Goal: Task Accomplishment & Management: Use online tool/utility

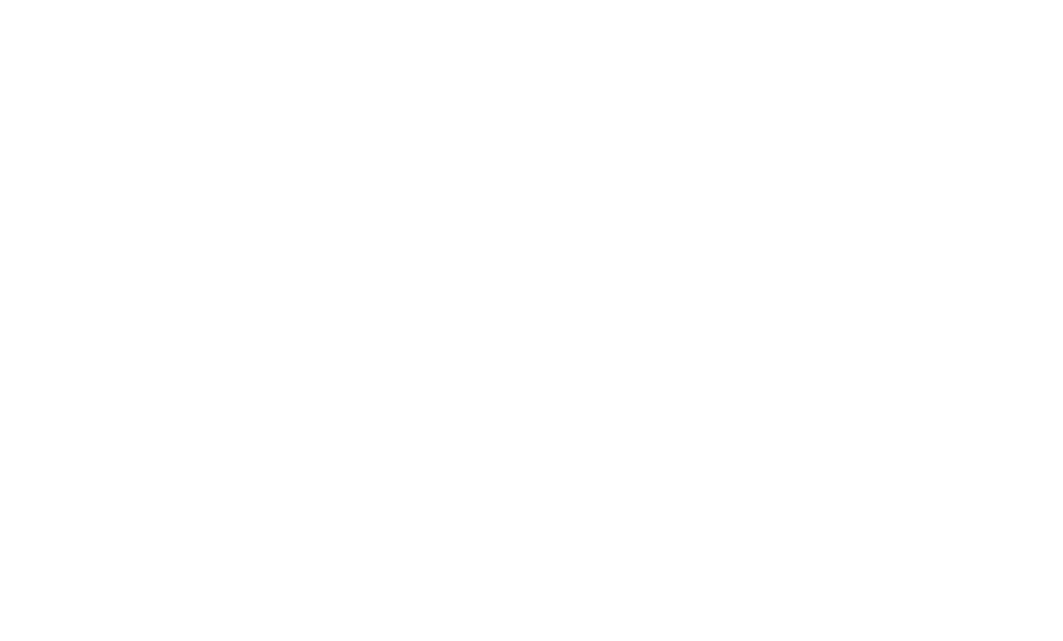
select select "Song"
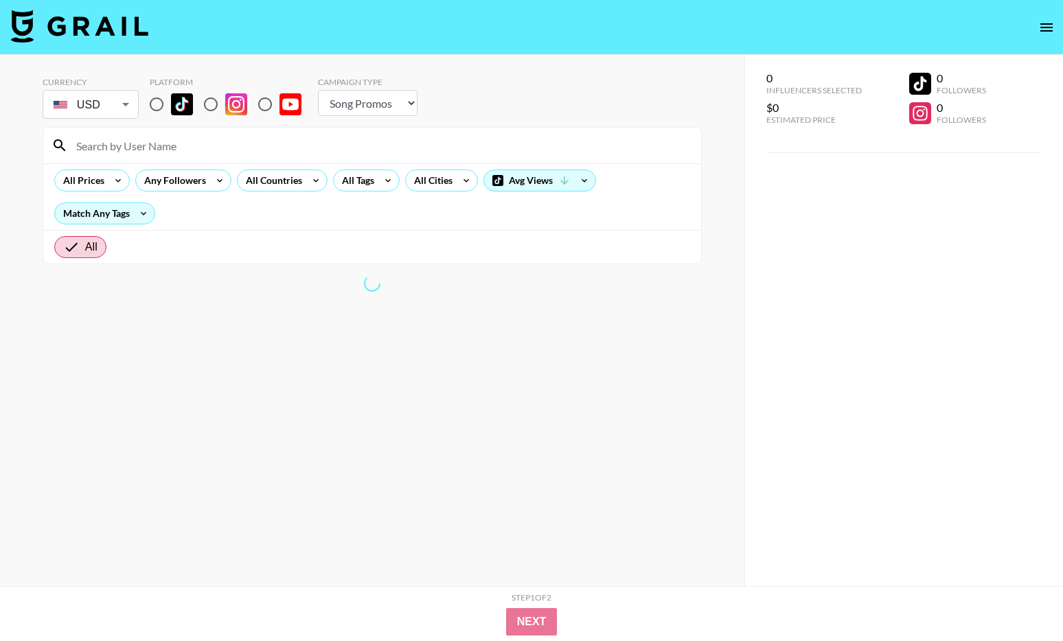
click at [157, 104] on input "radio" at bounding box center [156, 104] width 29 height 29
radio input "true"
click at [387, 181] on icon at bounding box center [387, 180] width 5 height 3
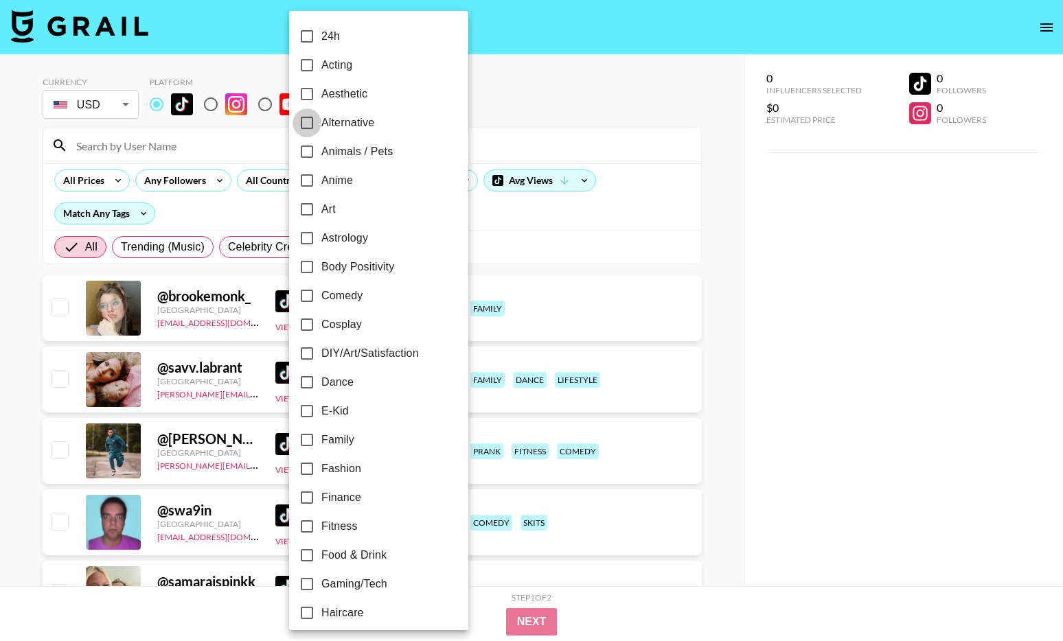
click at [311, 124] on input "Alternative" at bounding box center [307, 123] width 29 height 29
checkbox input "true"
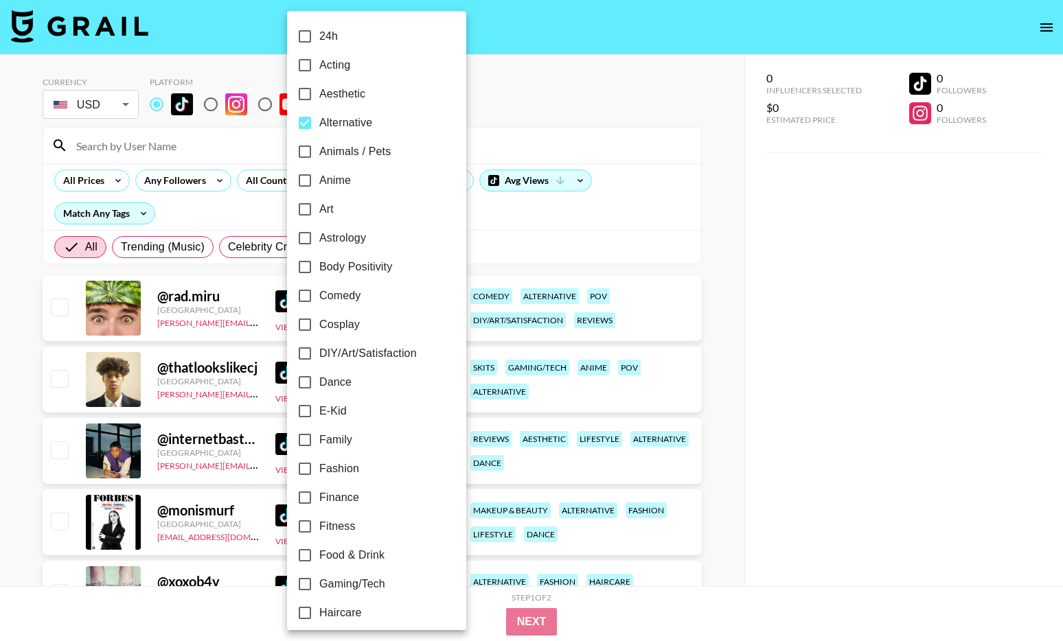
click at [675, 197] on div at bounding box center [531, 320] width 1063 height 641
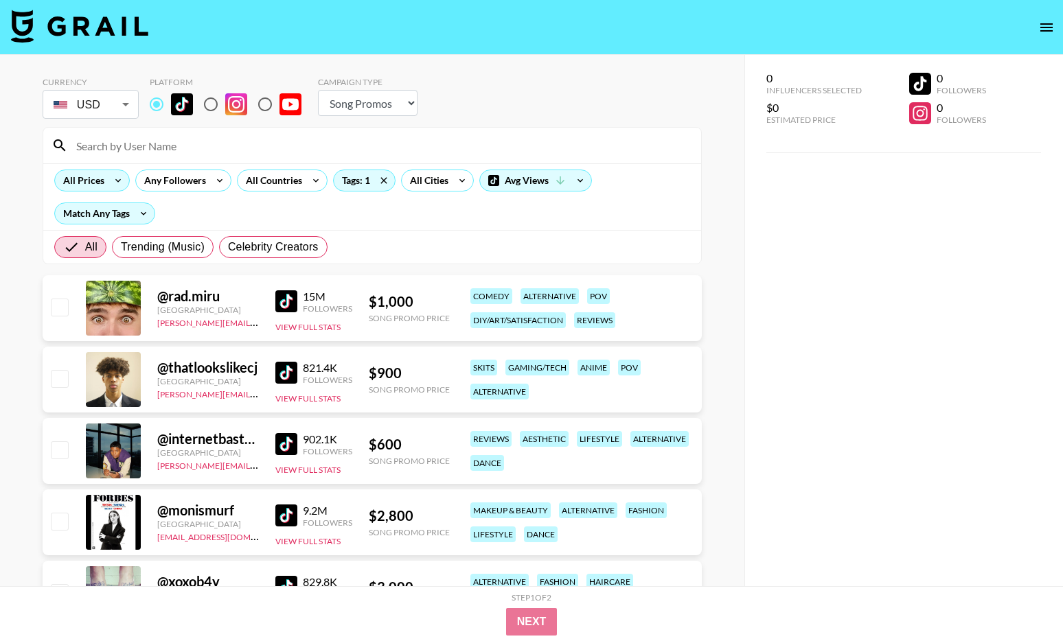
click at [103, 185] on div "All Prices" at bounding box center [81, 180] width 52 height 21
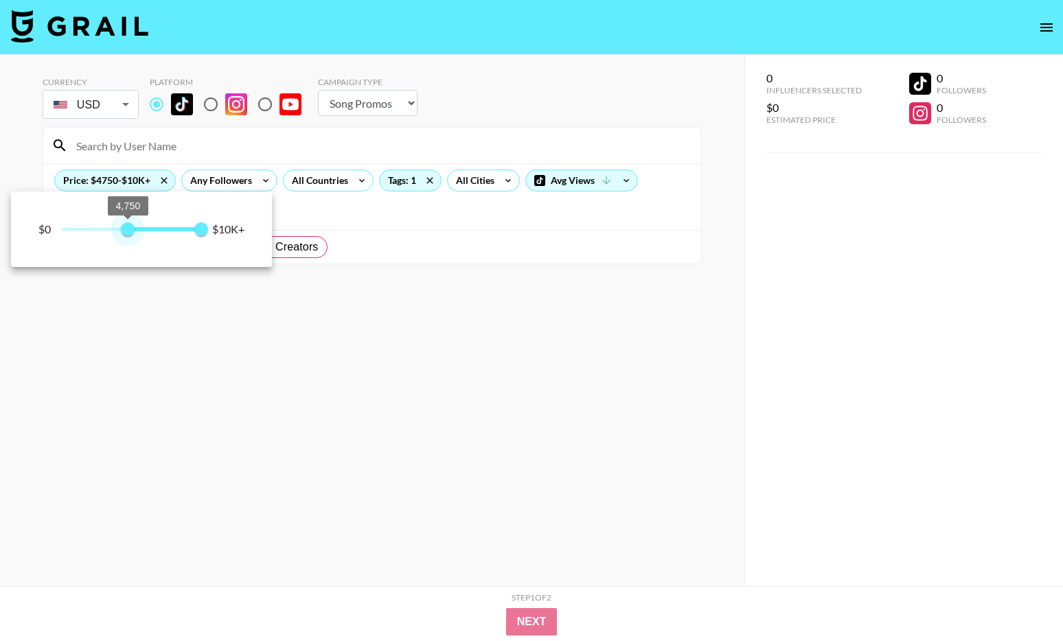
type input "4500"
drag, startPoint x: 56, startPoint y: 230, endPoint x: 124, endPoint y: 229, distance: 68.0
click at [124, 229] on span "4,500" at bounding box center [124, 229] width 14 height 14
click at [689, 236] on div at bounding box center [531, 320] width 1063 height 641
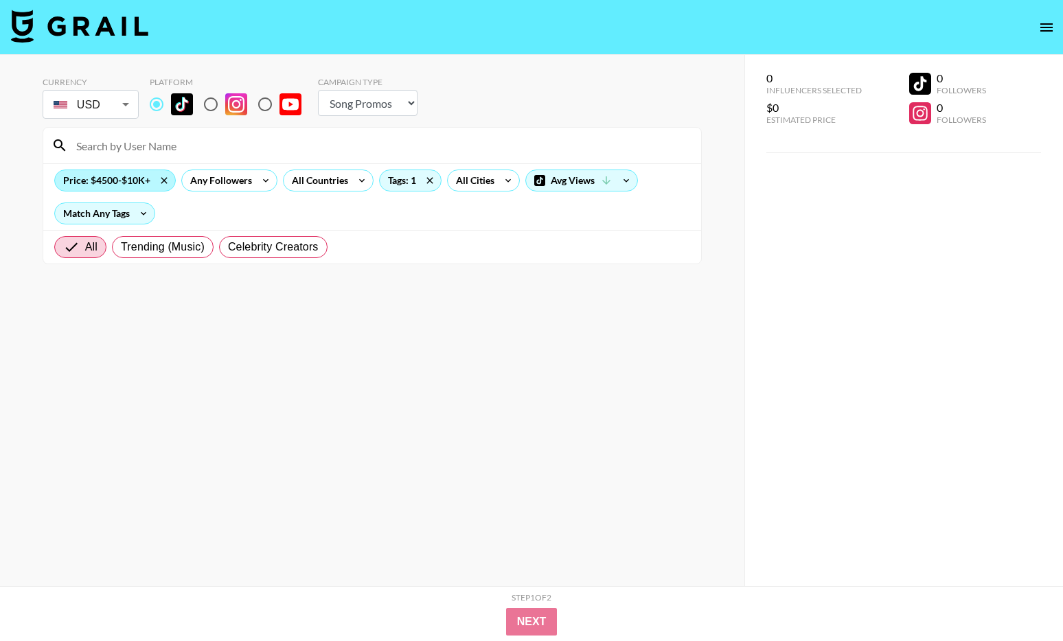
click at [122, 178] on div "Price: $4500-$10K+" at bounding box center [115, 180] width 120 height 21
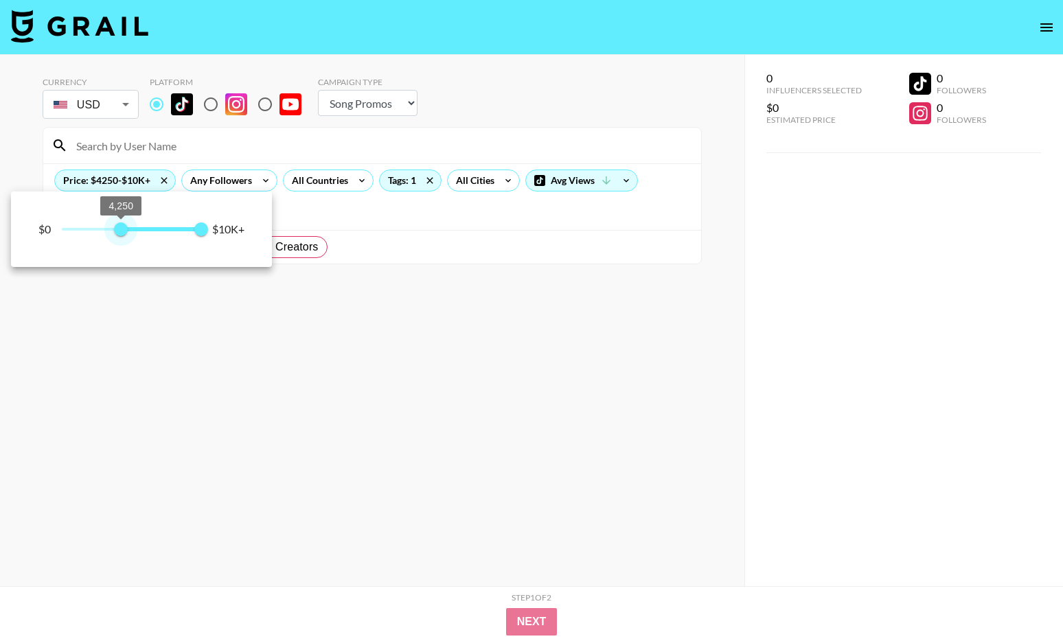
type input "3250"
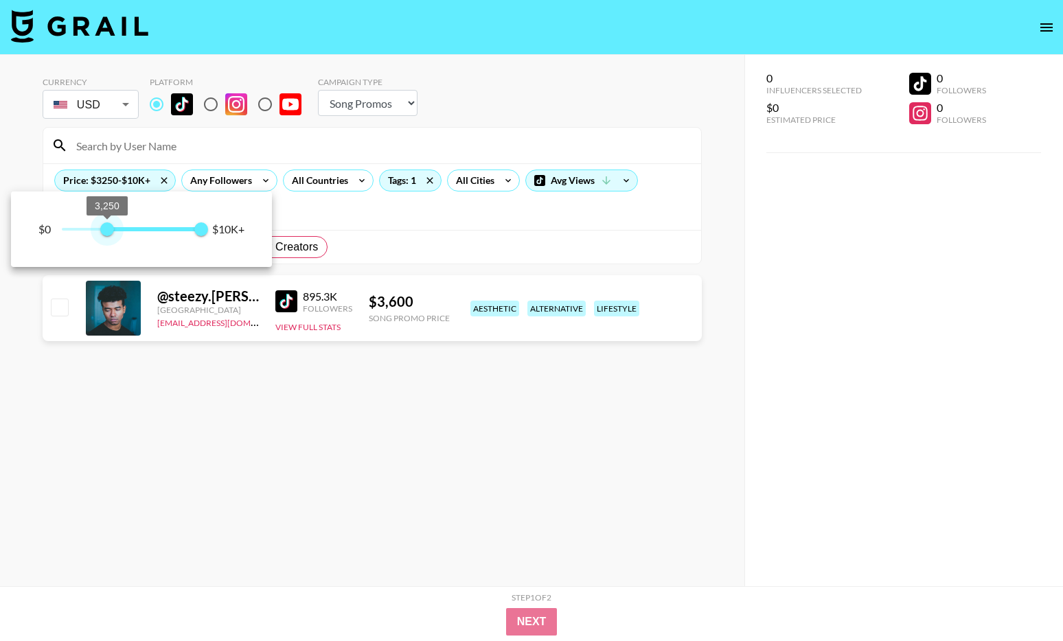
drag, startPoint x: 122, startPoint y: 228, endPoint x: 107, endPoint y: 227, distance: 15.1
click at [107, 227] on span "3,250" at bounding box center [107, 229] width 14 height 14
click at [414, 174] on div at bounding box center [531, 320] width 1063 height 641
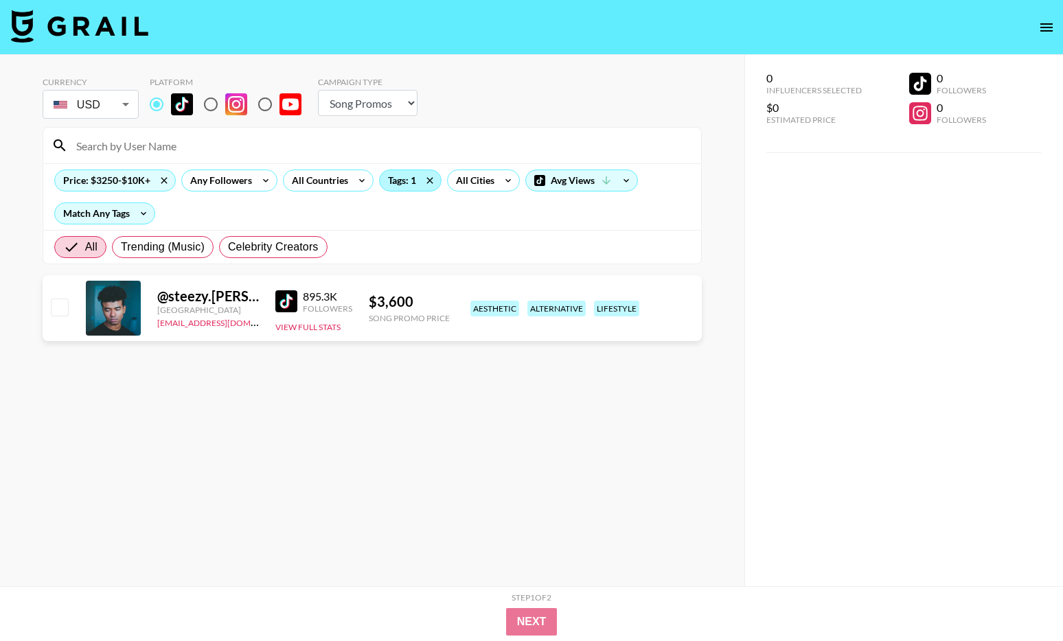
click at [408, 182] on div "Tags: 1" at bounding box center [410, 180] width 61 height 21
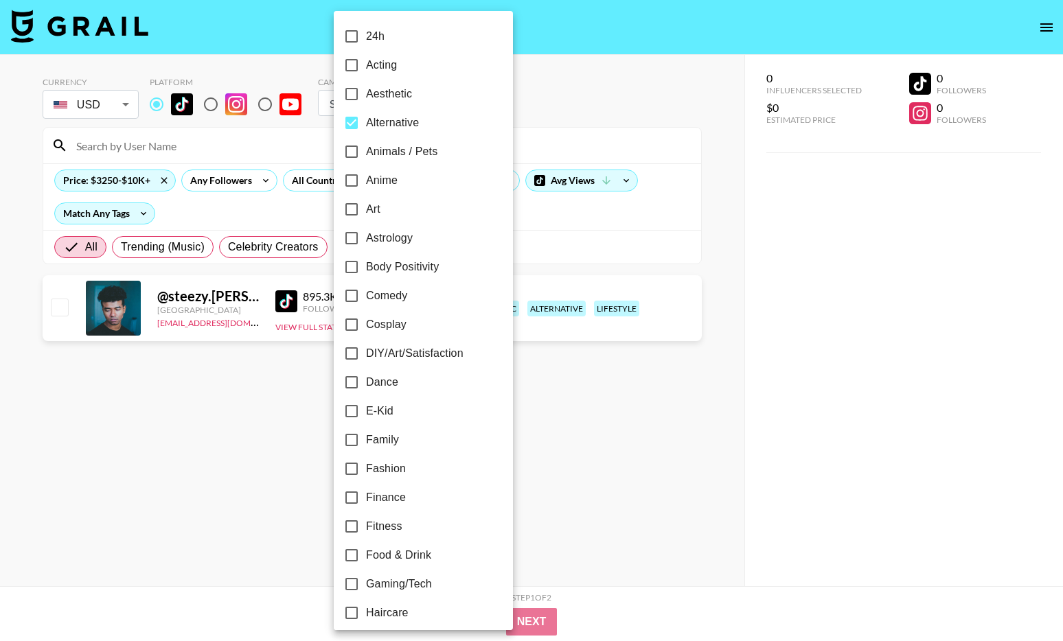
click at [372, 415] on span "E-Kid" at bounding box center [379, 411] width 27 height 16
click at [366, 415] on input "E-Kid" at bounding box center [351, 411] width 29 height 29
checkbox input "true"
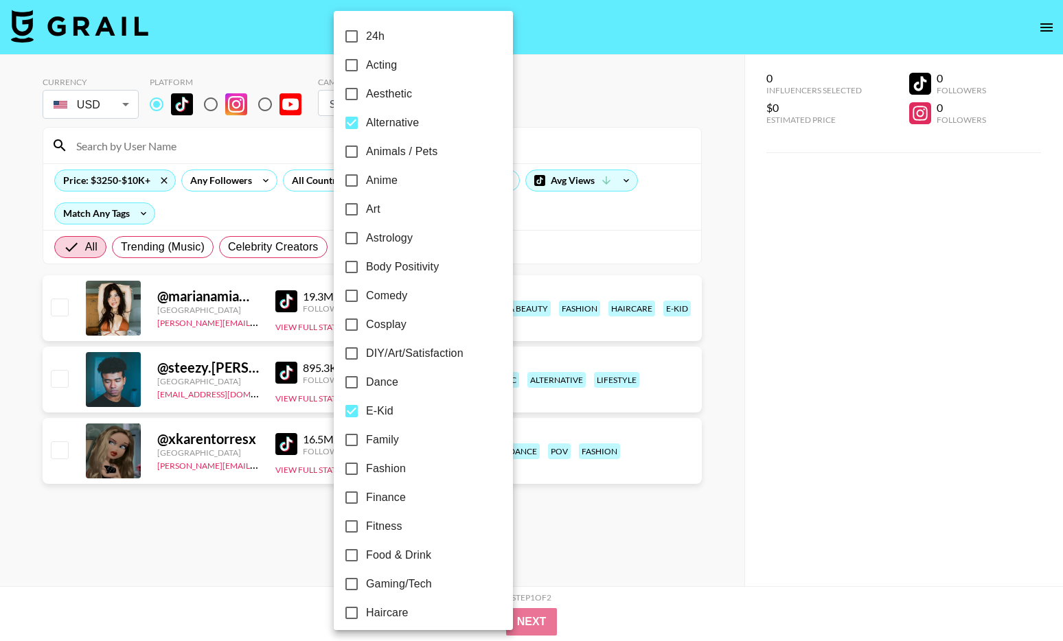
click at [382, 190] on label "Anime" at bounding box center [414, 180] width 154 height 29
click at [366, 190] on input "Anime" at bounding box center [351, 180] width 29 height 29
checkbox input "true"
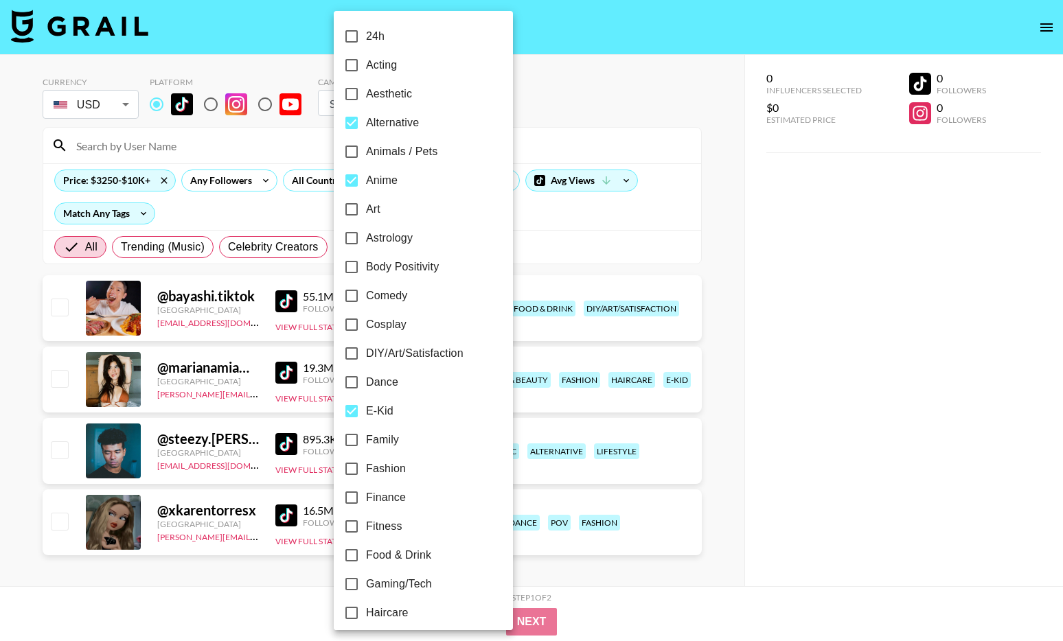
click at [722, 247] on div at bounding box center [531, 320] width 1063 height 641
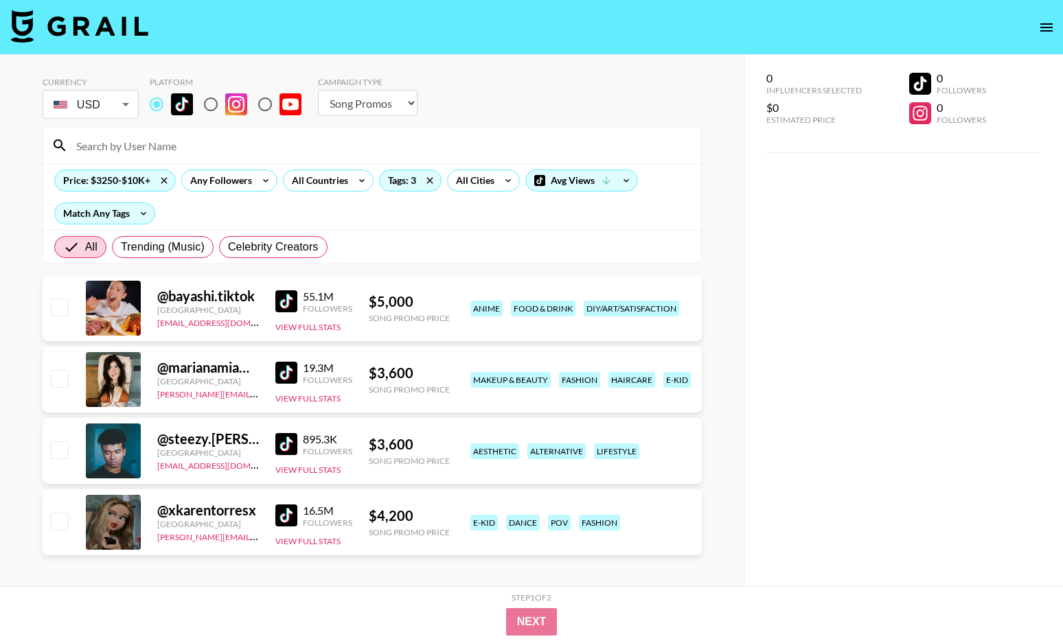
scroll to position [55, 0]
